Goal: Information Seeking & Learning: Find specific fact

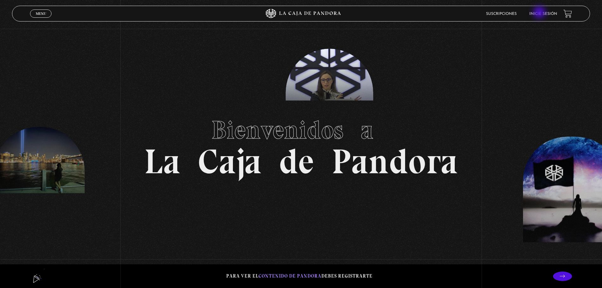
click at [539, 13] on link "Inicie sesión" at bounding box center [543, 14] width 28 height 4
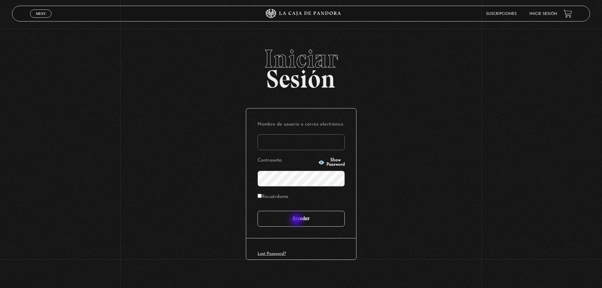
type input "saraydzyoho@gmail.com"
drag, startPoint x: 297, startPoint y: 220, endPoint x: 211, endPoint y: 9, distance: 227.6
click at [297, 220] on input "Acceder" at bounding box center [301, 219] width 87 height 16
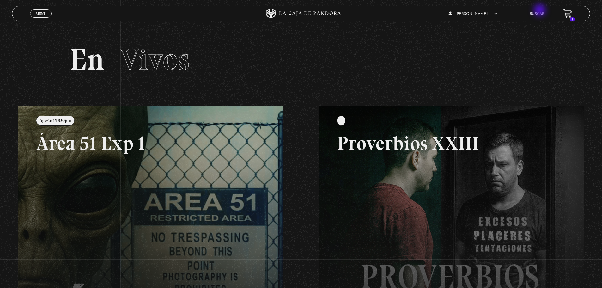
click at [540, 11] on li "Buscar" at bounding box center [537, 14] width 15 height 10
click at [537, 15] on link "Buscar" at bounding box center [537, 14] width 15 height 4
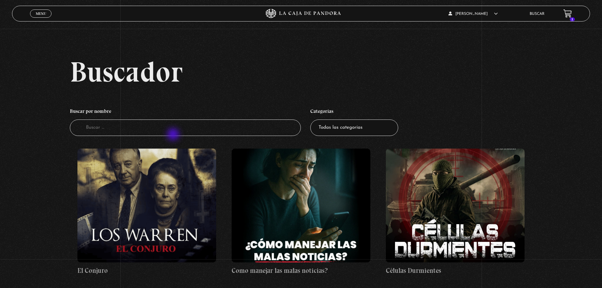
click at [169, 128] on input "Buscador" at bounding box center [185, 127] width 231 height 17
type input "israel"
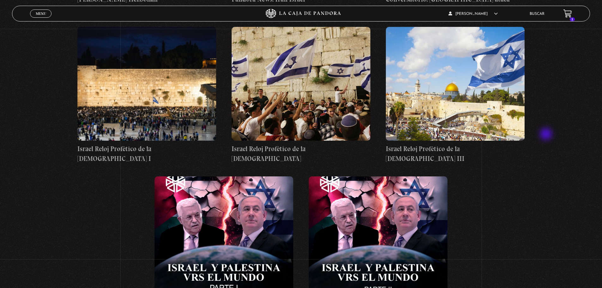
scroll to position [379, 0]
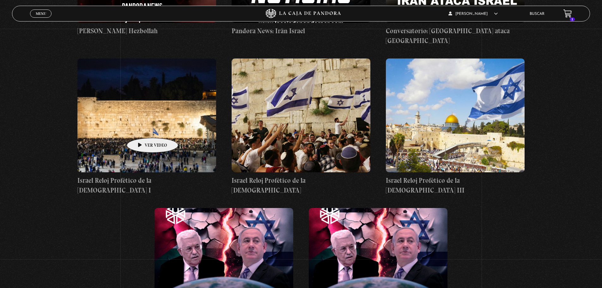
click at [142, 128] on figure at bounding box center [146, 115] width 139 height 114
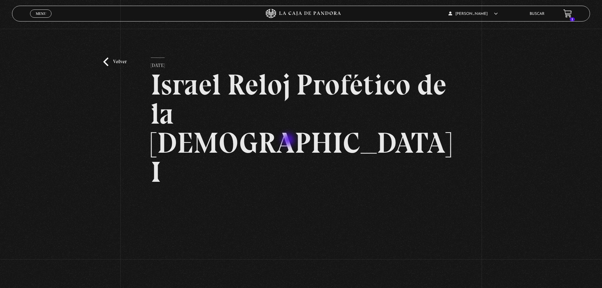
scroll to position [32, 0]
